Goal: Task Accomplishment & Management: Complete application form

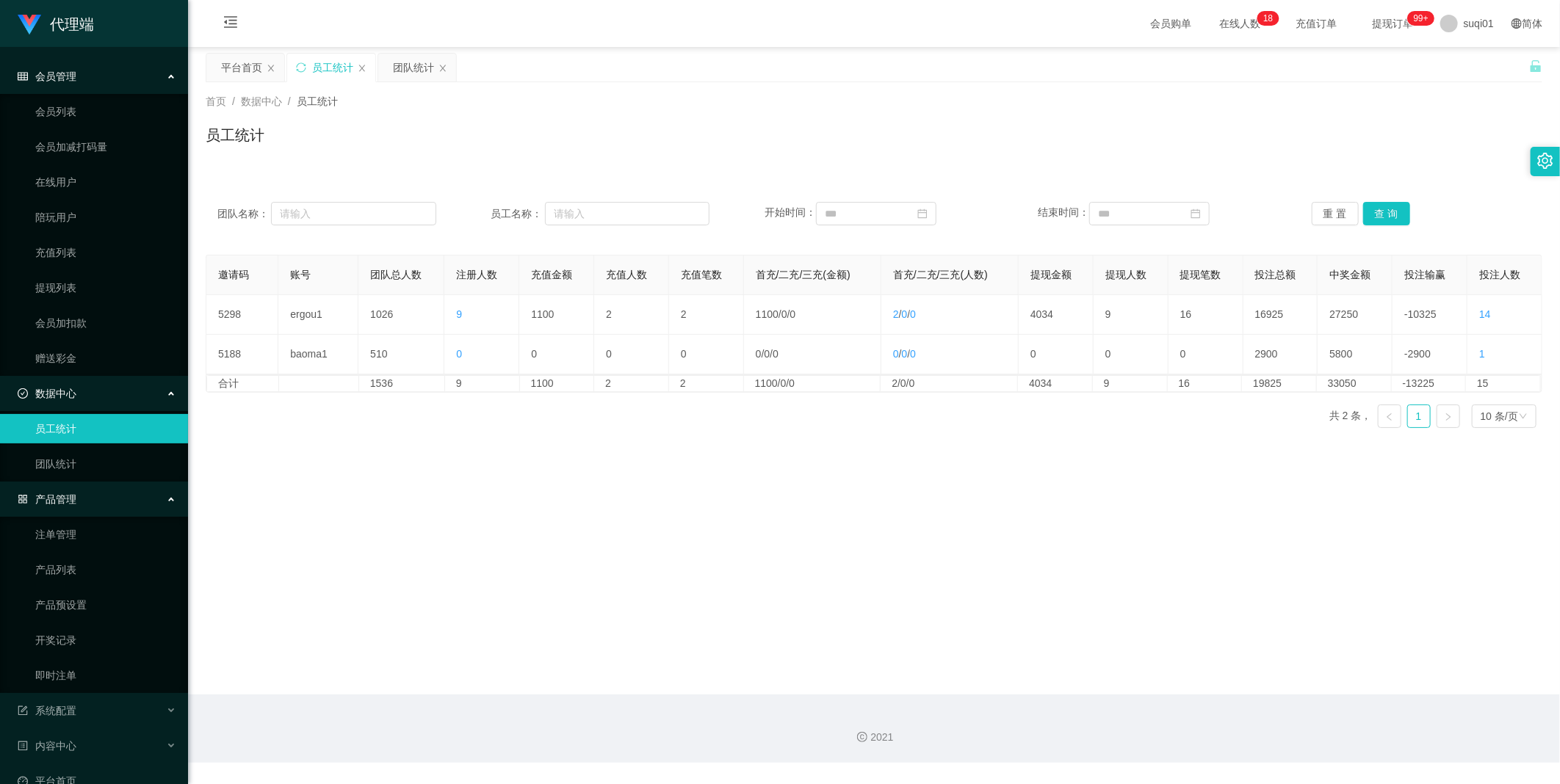
scroll to position [25, 0]
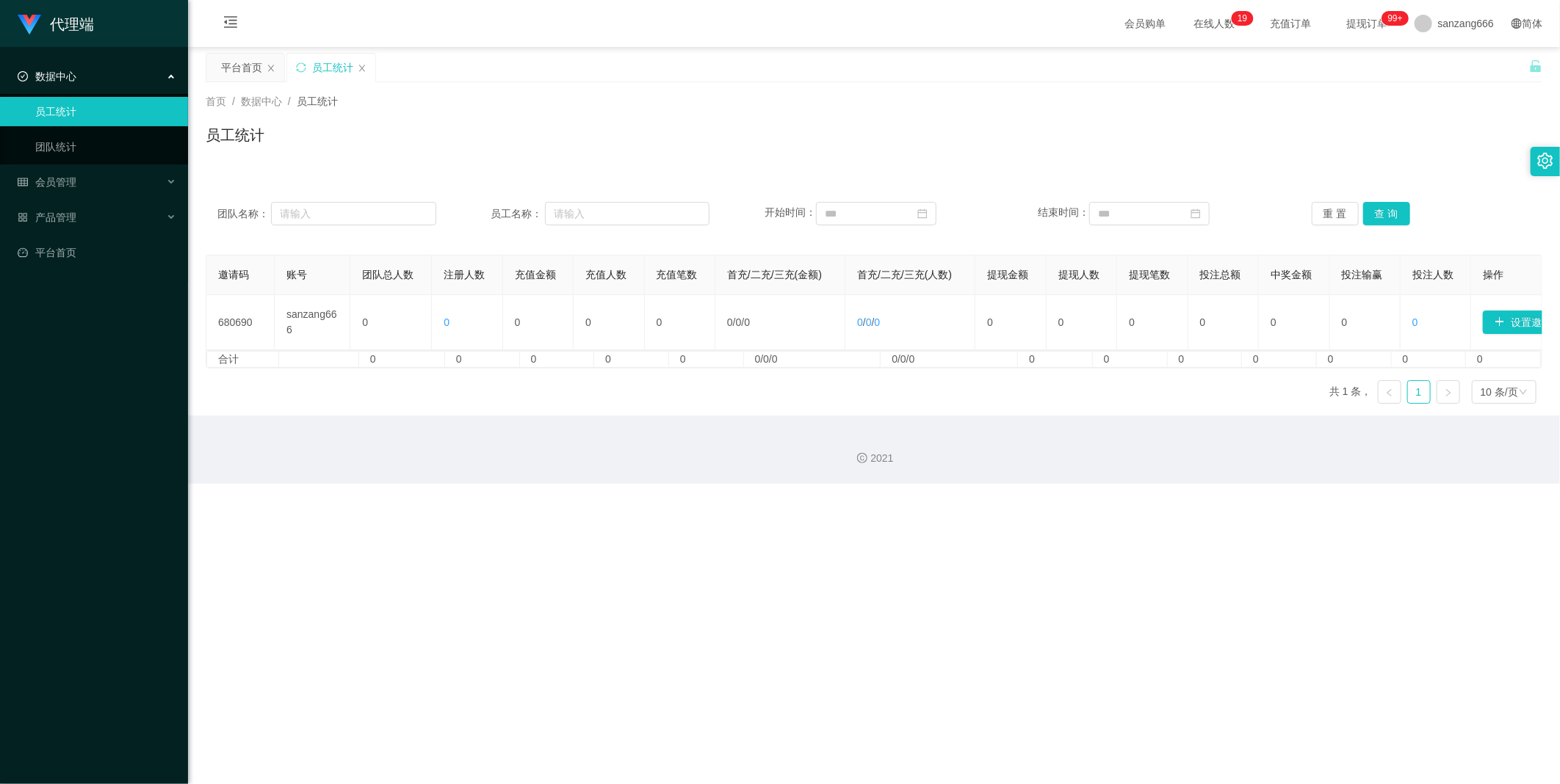
scroll to position [0, 33]
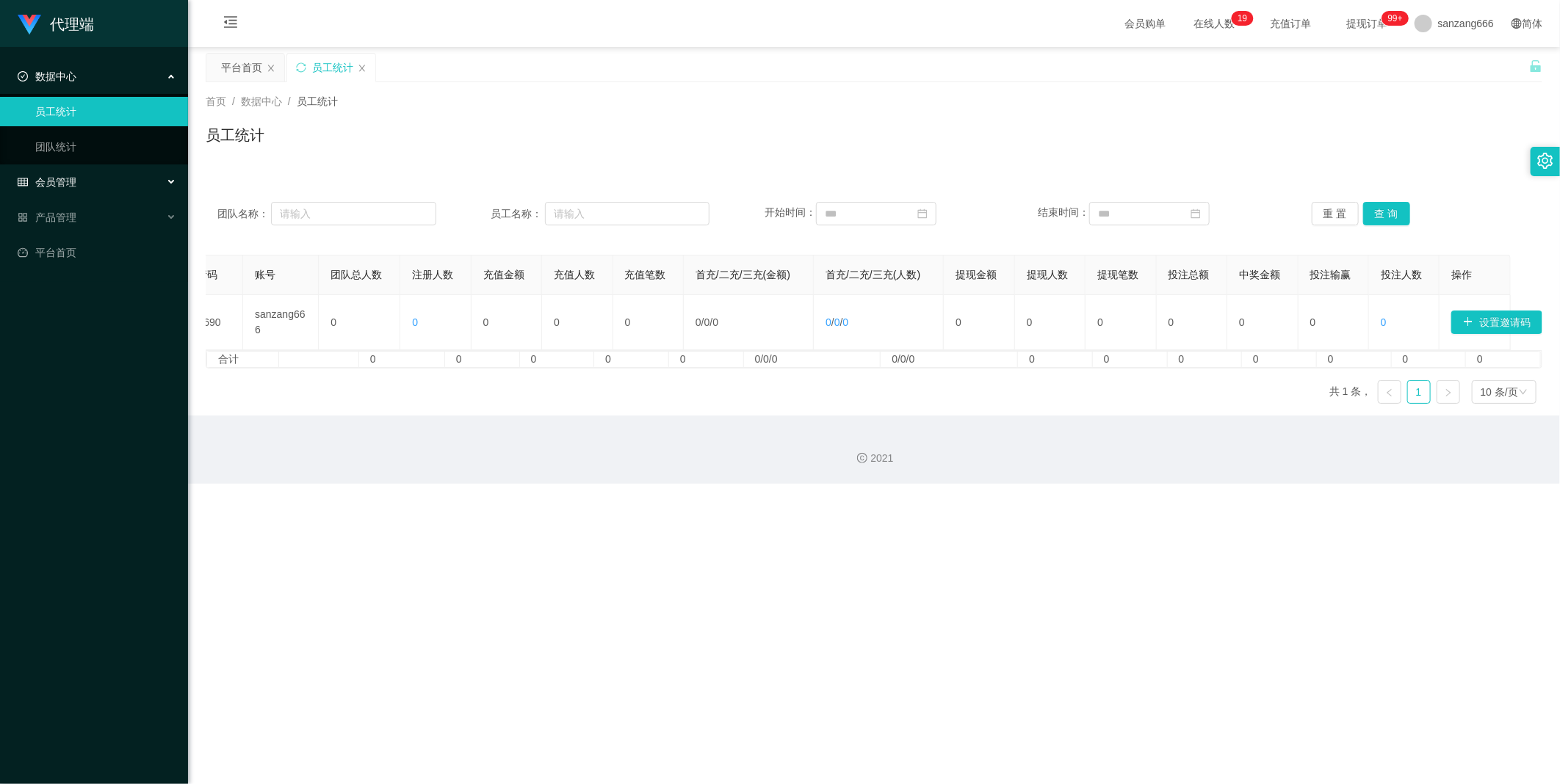
drag, startPoint x: 77, startPoint y: 187, endPoint x: 79, endPoint y: 202, distance: 15.1
click at [76, 187] on div "会员管理" at bounding box center [94, 182] width 188 height 29
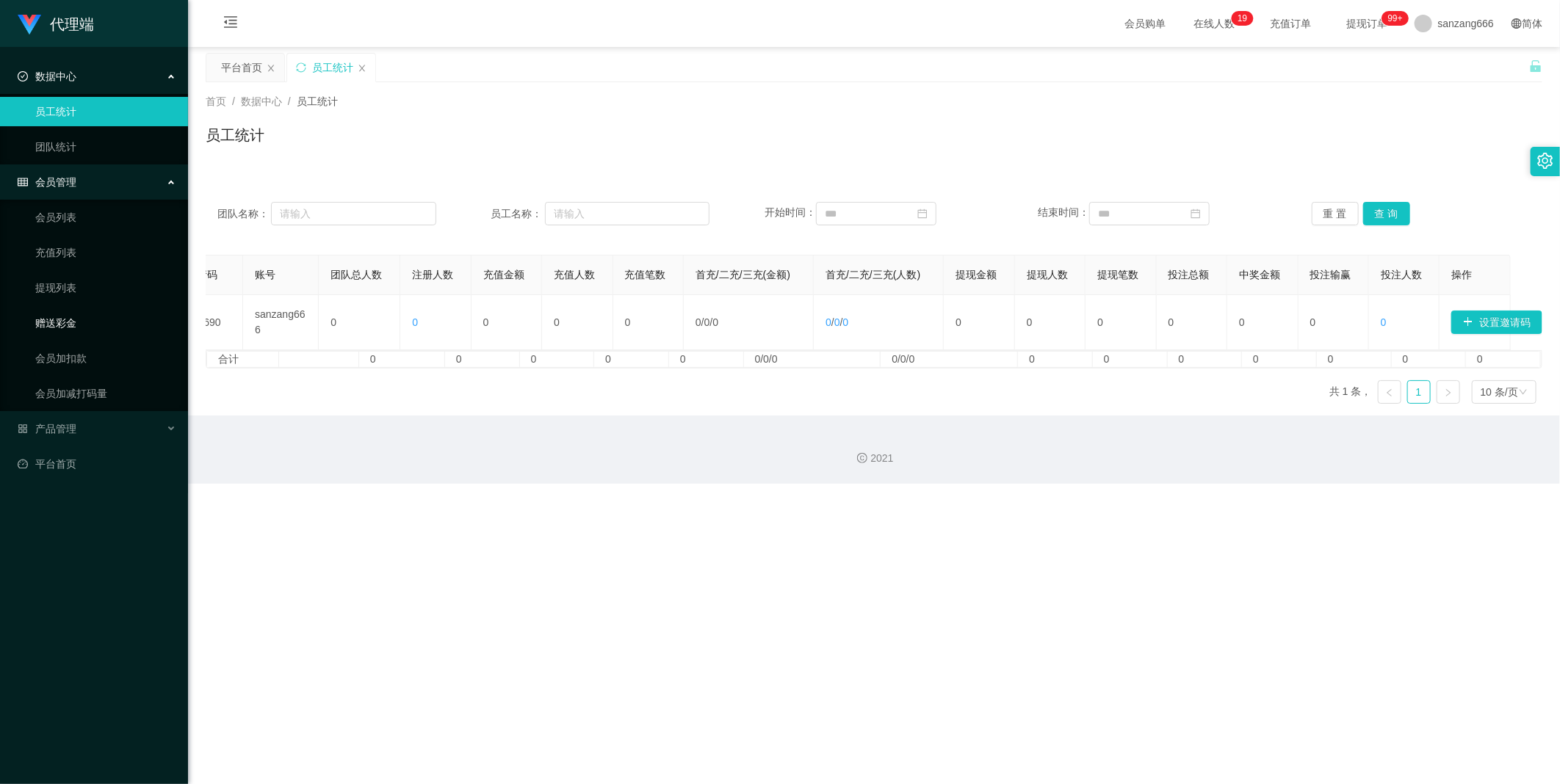
click at [64, 315] on link "赠送彩金" at bounding box center [106, 323] width 141 height 29
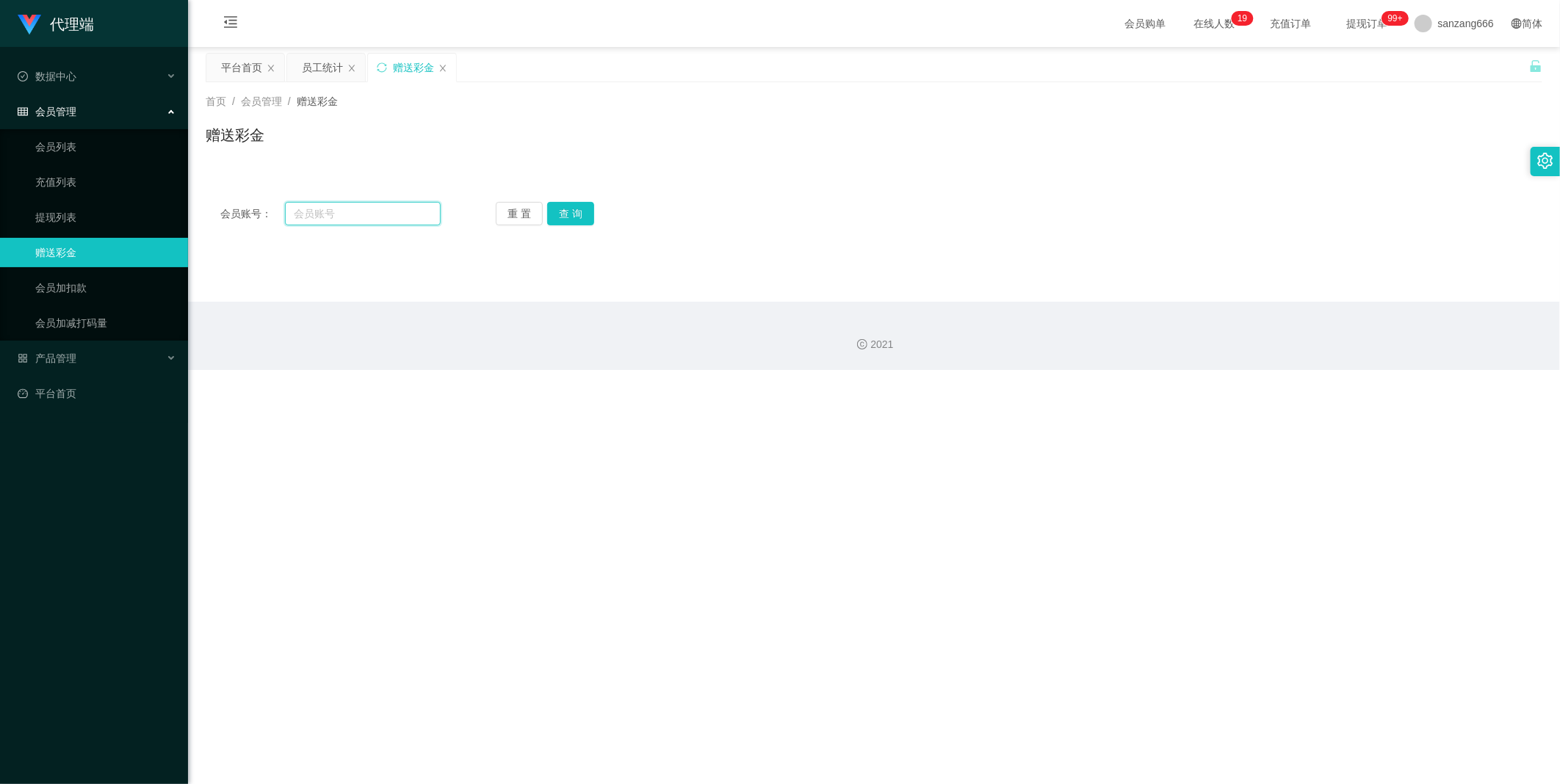
click at [348, 211] on input "text" at bounding box center [362, 213] width 155 height 23
paste input "kittywang"
type input "kittywang"
click at [575, 205] on button "查 询" at bounding box center [570, 213] width 47 height 23
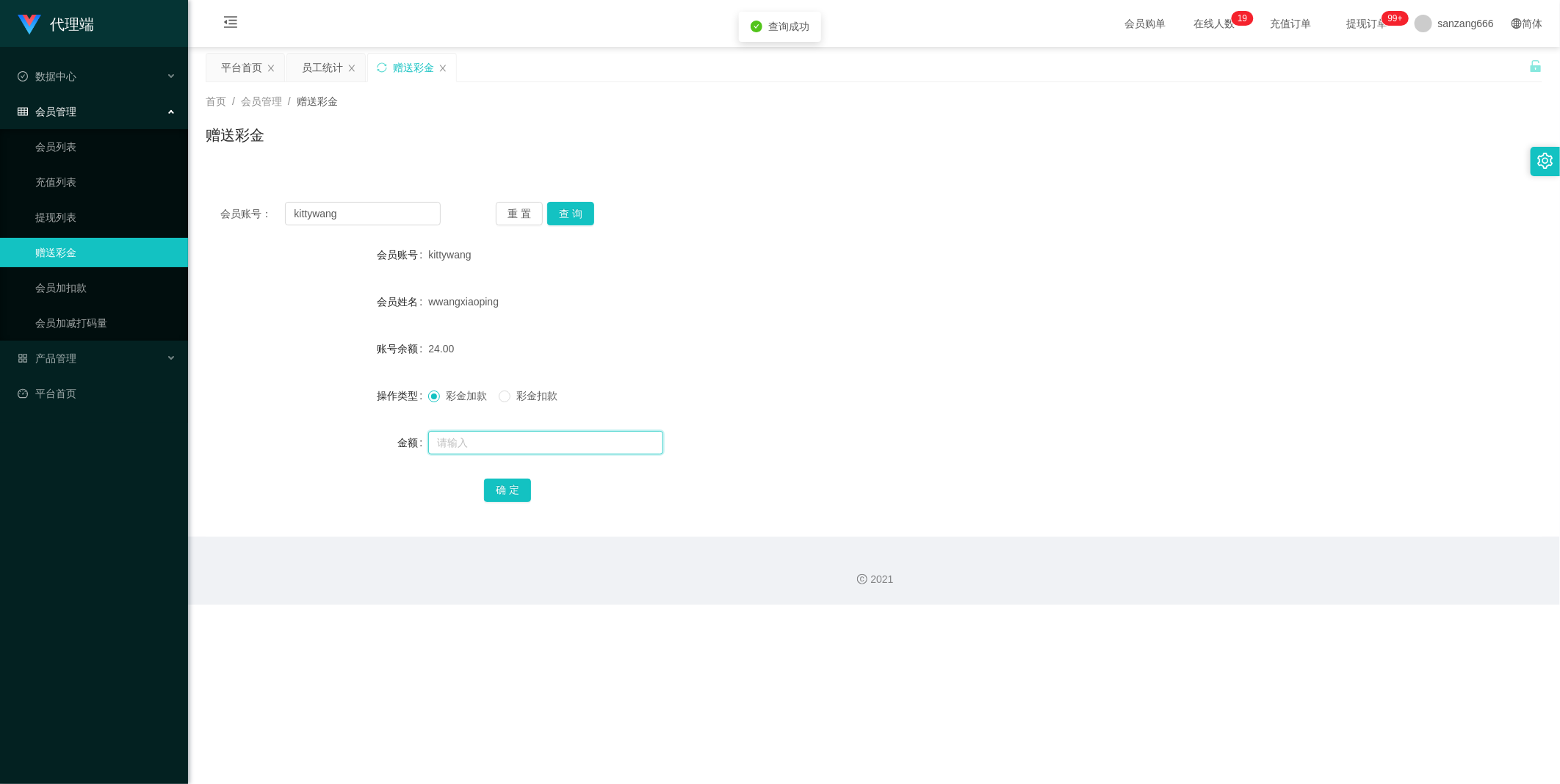
click at [480, 445] on input "text" at bounding box center [546, 443] width 235 height 23
type input "5000"
click at [501, 475] on div "确 定" at bounding box center [874, 490] width 780 height 29
click at [503, 495] on button "确 定" at bounding box center [507, 491] width 47 height 23
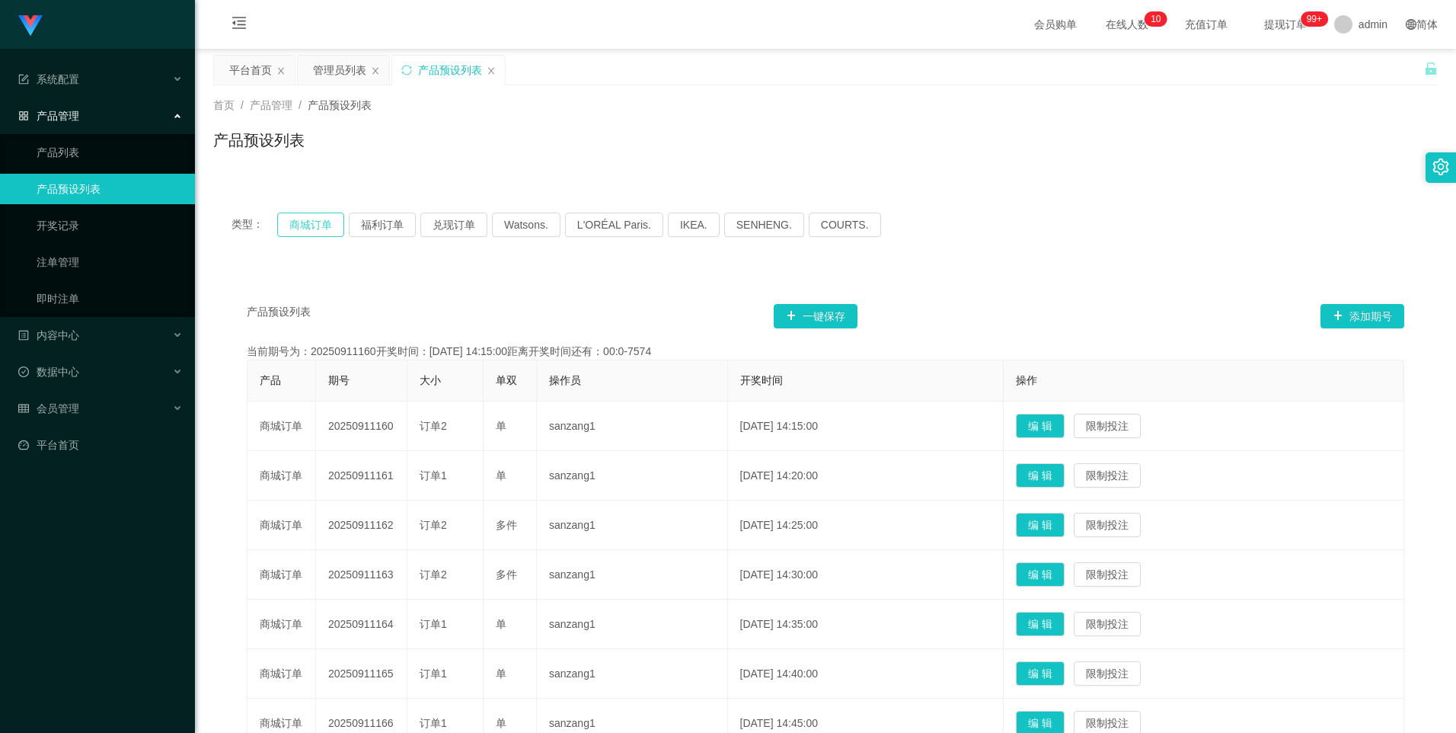
drag, startPoint x: 289, startPoint y: 235, endPoint x: 303, endPoint y: 228, distance: 16.4
click at [289, 235] on button "商城订单" at bounding box center [310, 224] width 67 height 24
click at [312, 223] on button "商城订单" at bounding box center [310, 224] width 67 height 24
